Goal: Navigation & Orientation: Find specific page/section

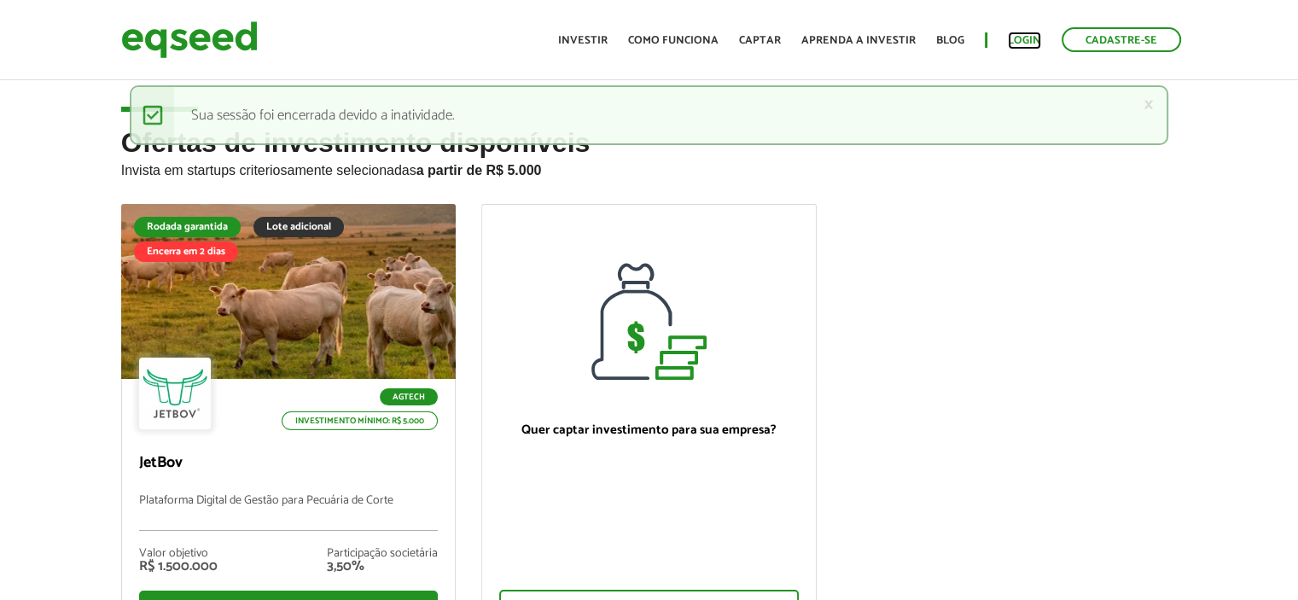
click at [1021, 37] on link "Login" at bounding box center [1024, 40] width 33 height 11
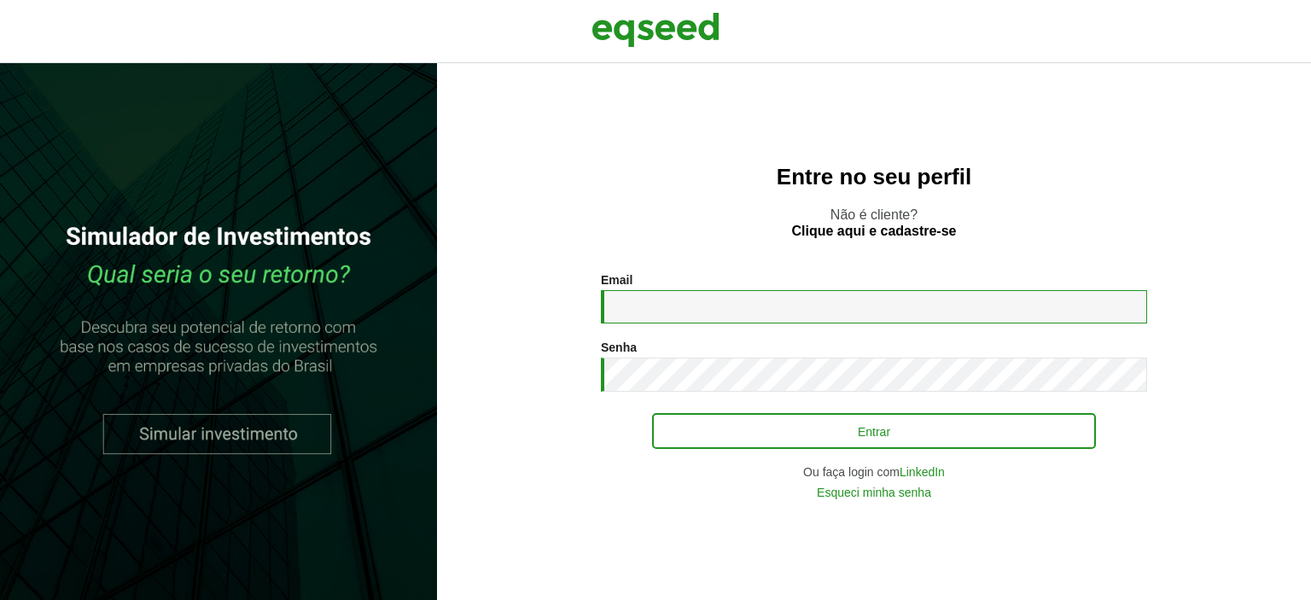
type input "**********"
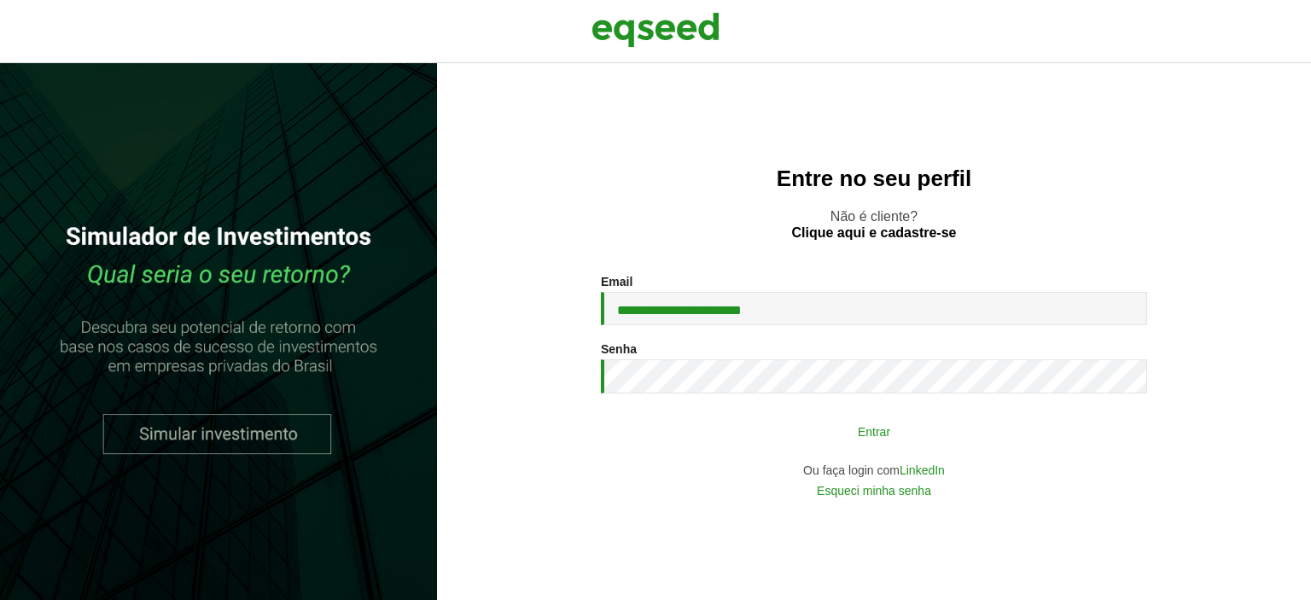
click at [864, 430] on button "Entrar" at bounding box center [874, 431] width 444 height 32
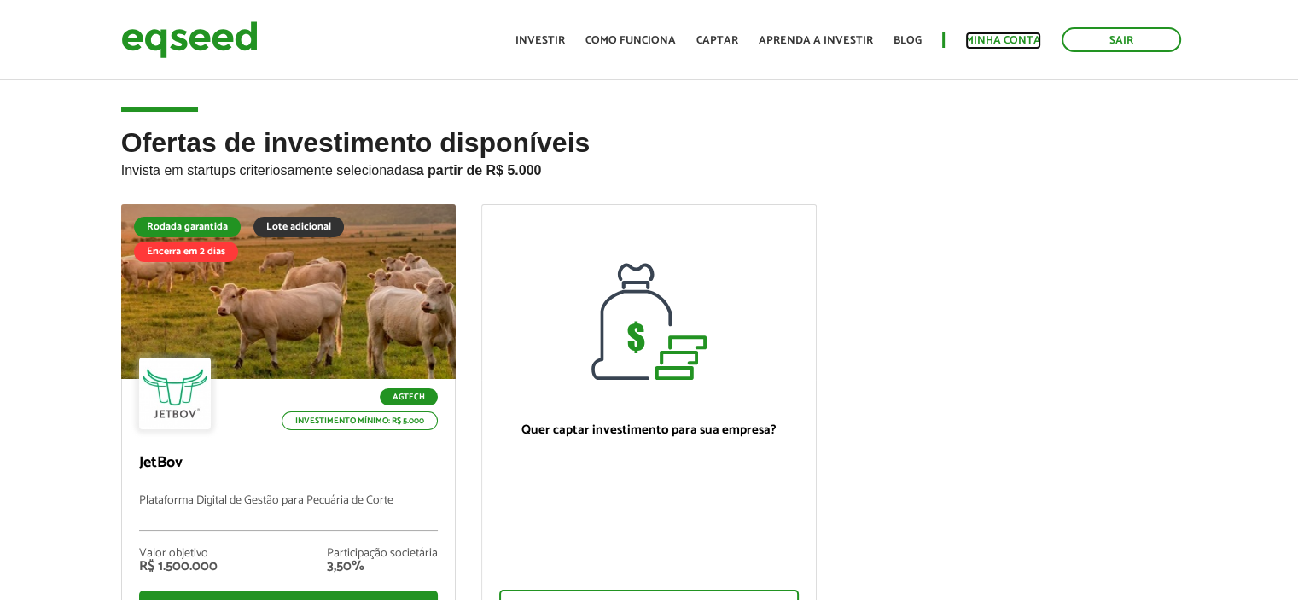
click at [993, 37] on link "Minha conta" at bounding box center [1003, 40] width 76 height 11
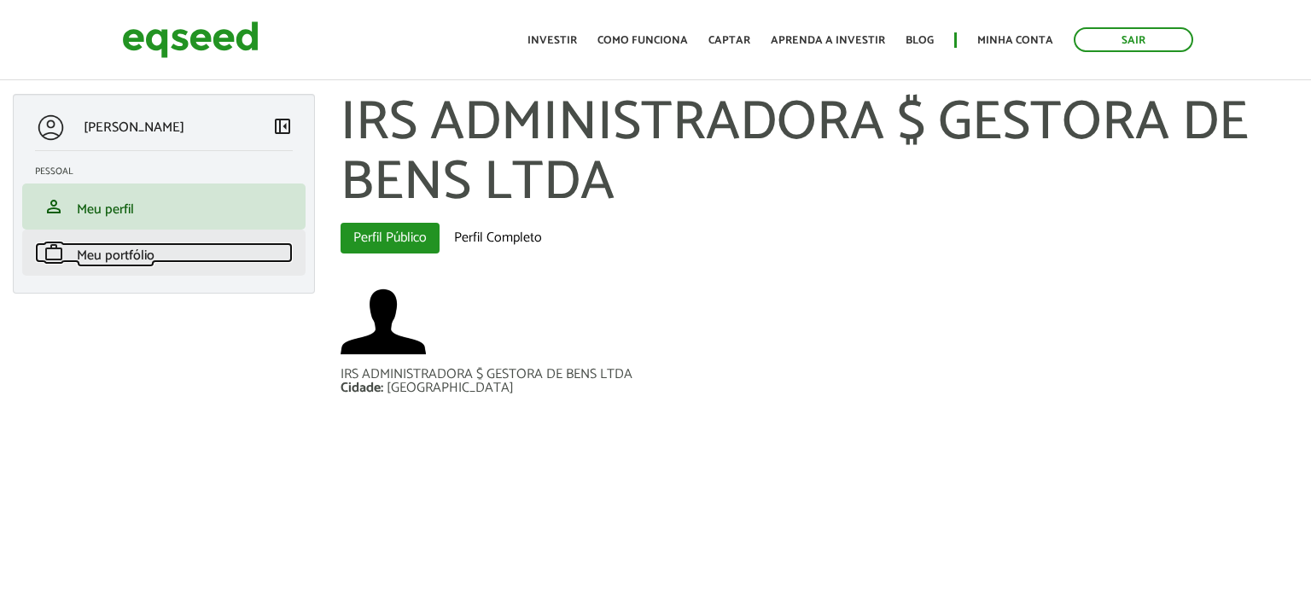
click at [99, 249] on span "Meu portfólio" at bounding box center [116, 255] width 78 height 23
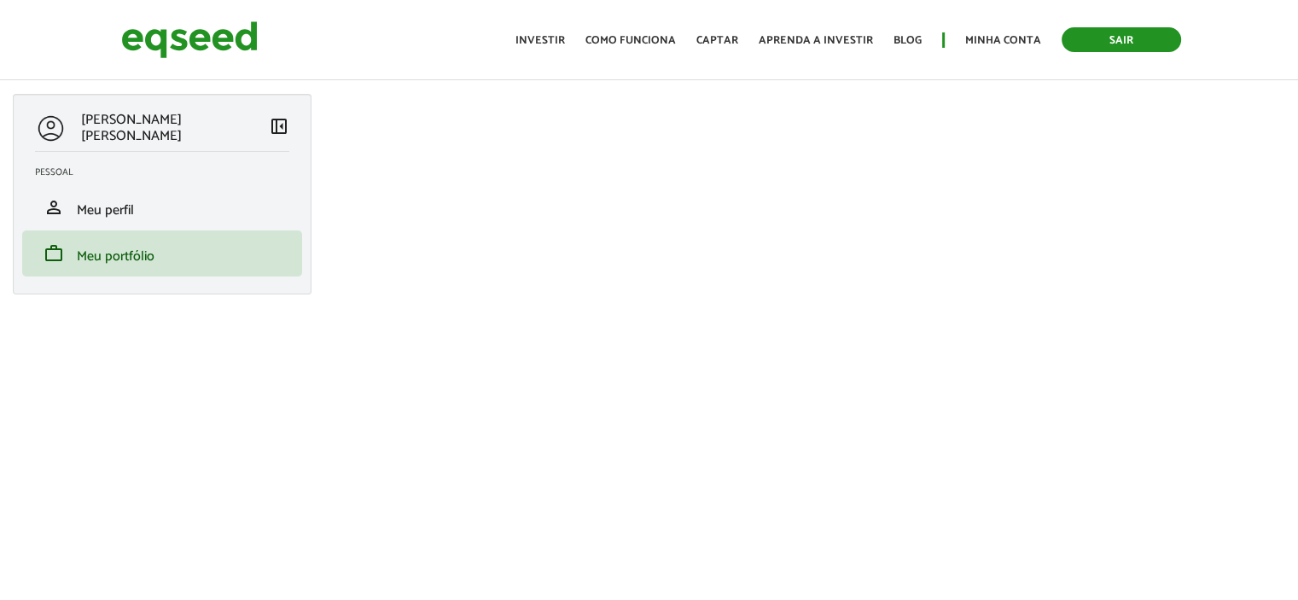
click at [1139, 30] on link "Sair" at bounding box center [1120, 39] width 119 height 25
